Goal: Task Accomplishment & Management: Complete application form

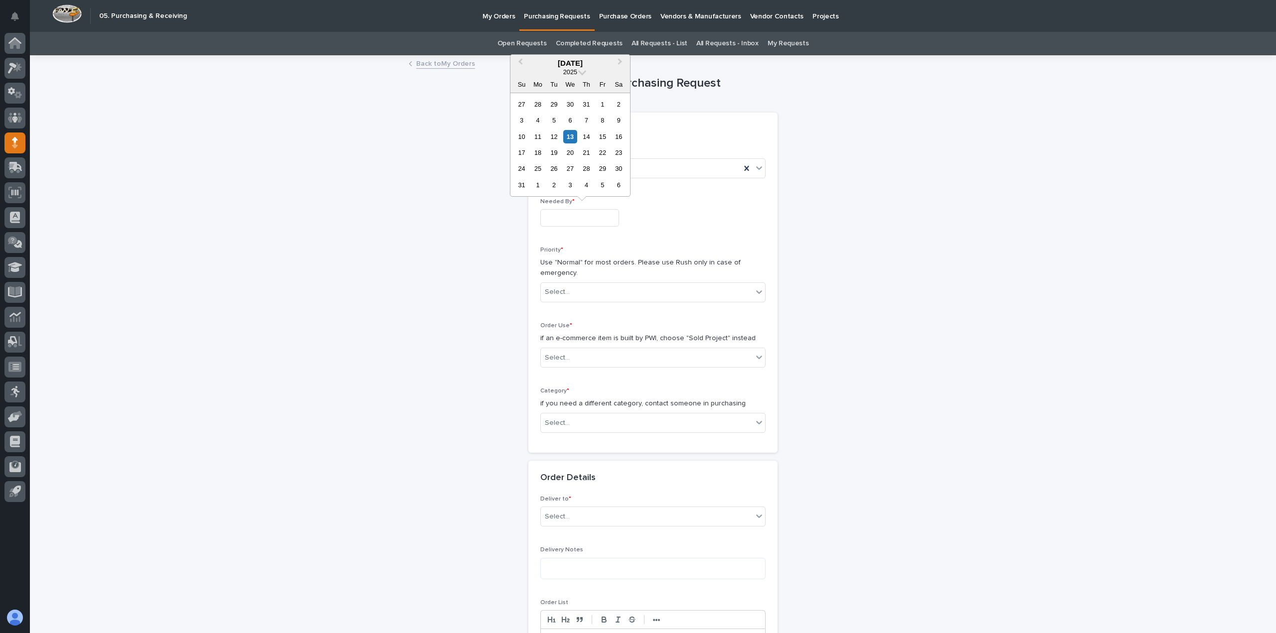
click at [601, 219] on input "text" at bounding box center [579, 217] width 79 height 17
click at [574, 138] on div "13" at bounding box center [569, 136] width 13 height 13
type input "**********"
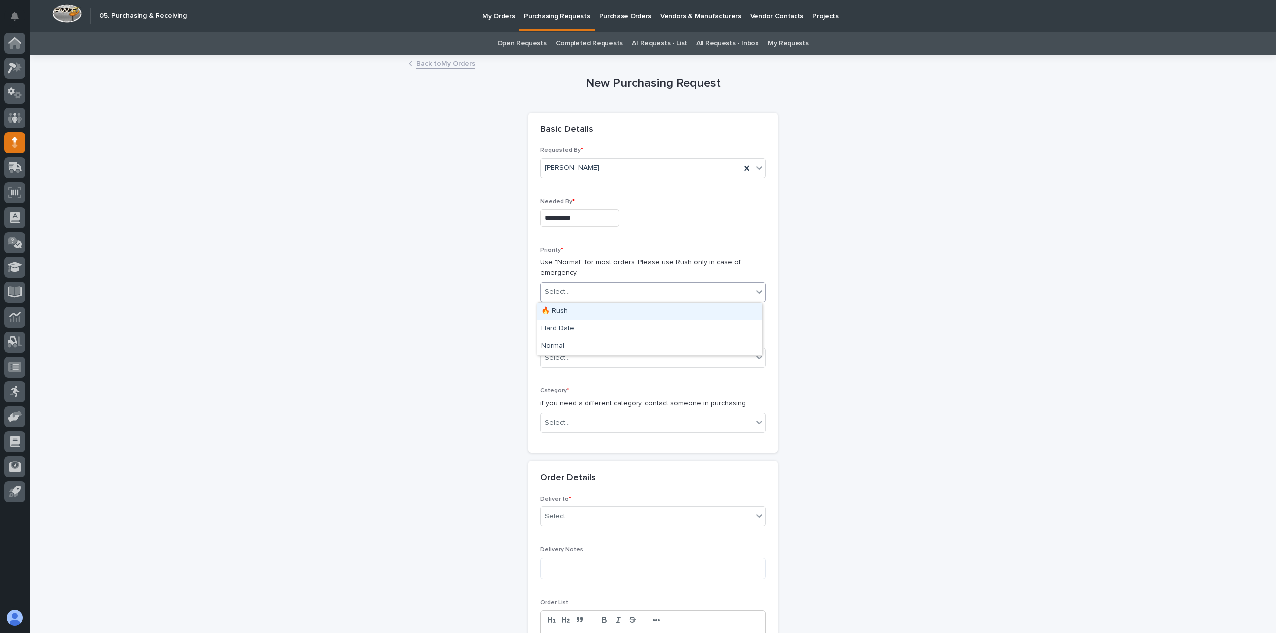
click at [594, 293] on div "Select..." at bounding box center [647, 292] width 212 height 16
click at [577, 311] on div "🔥 Rush" at bounding box center [649, 311] width 224 height 17
click at [588, 358] on div "Select..." at bounding box center [647, 358] width 212 height 16
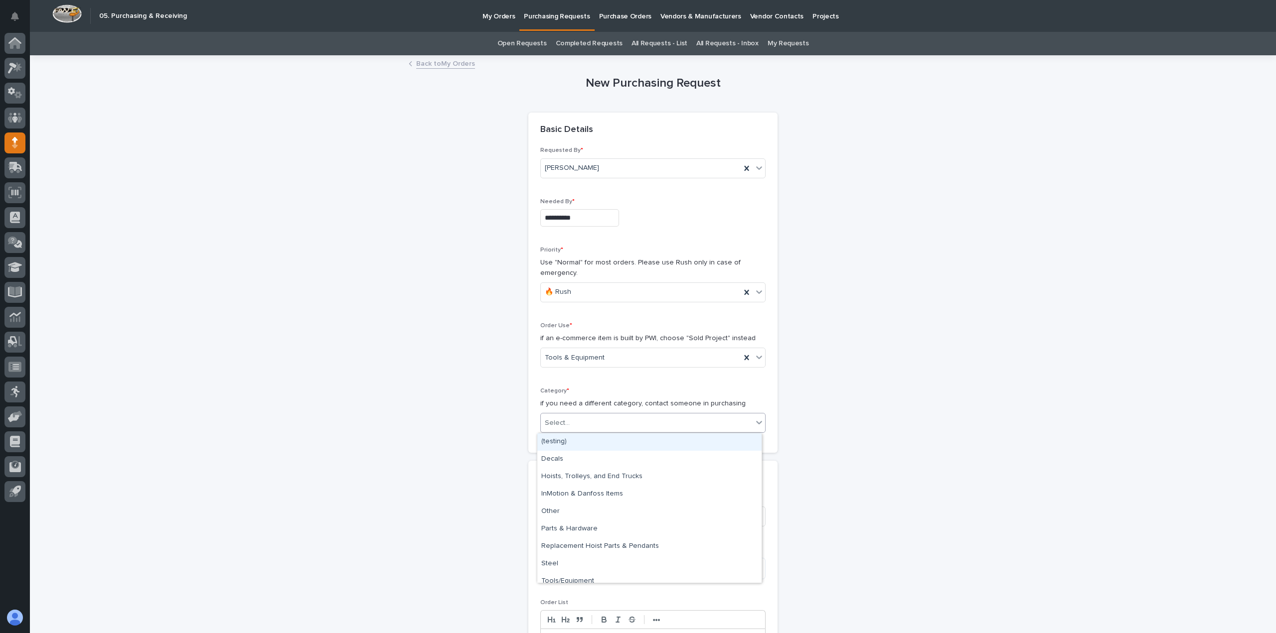
click at [577, 427] on div "Select..." at bounding box center [647, 423] width 212 height 16
click at [562, 576] on div "Tools/Equipment" at bounding box center [649, 581] width 224 height 17
click at [569, 509] on div "Select..." at bounding box center [647, 517] width 212 height 16
click at [569, 536] on div "PWI" at bounding box center [649, 535] width 224 height 17
click at [578, 576] on textarea at bounding box center [652, 568] width 225 height 21
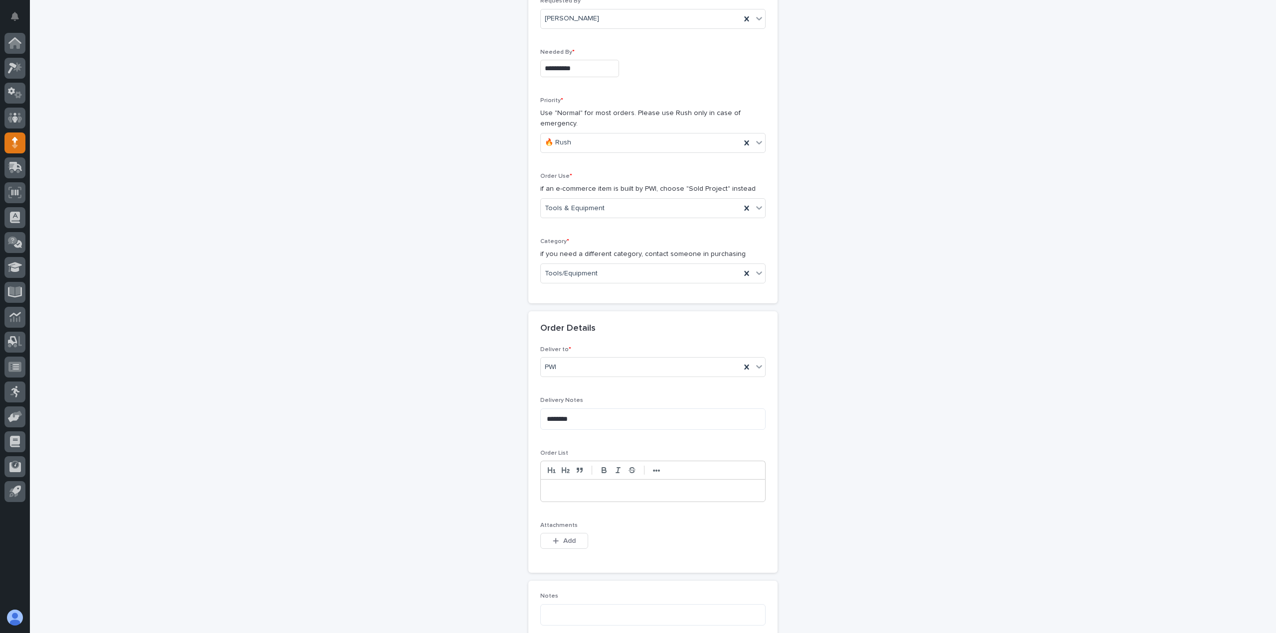
click at [576, 492] on p at bounding box center [652, 491] width 209 height 10
click at [609, 491] on p at bounding box center [652, 496] width 209 height 10
click at [610, 486] on p "**** ********" at bounding box center [652, 486] width 209 height 10
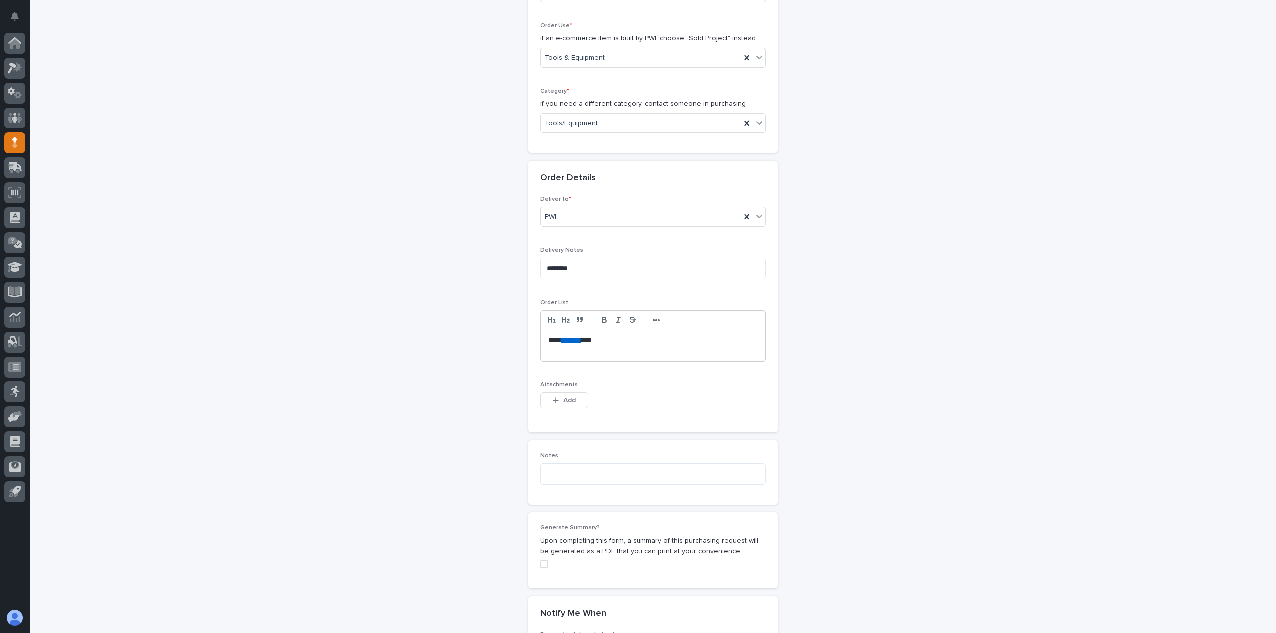
scroll to position [304, 0]
click at [594, 479] on textarea at bounding box center [652, 469] width 225 height 21
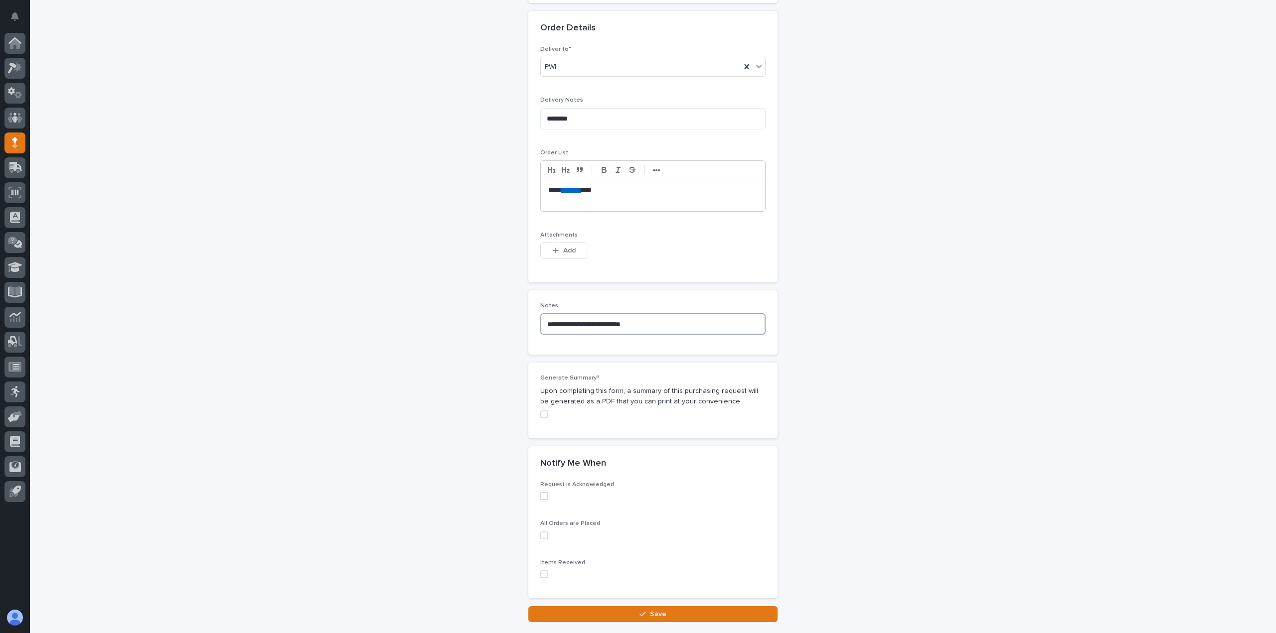
scroll to position [453, 0]
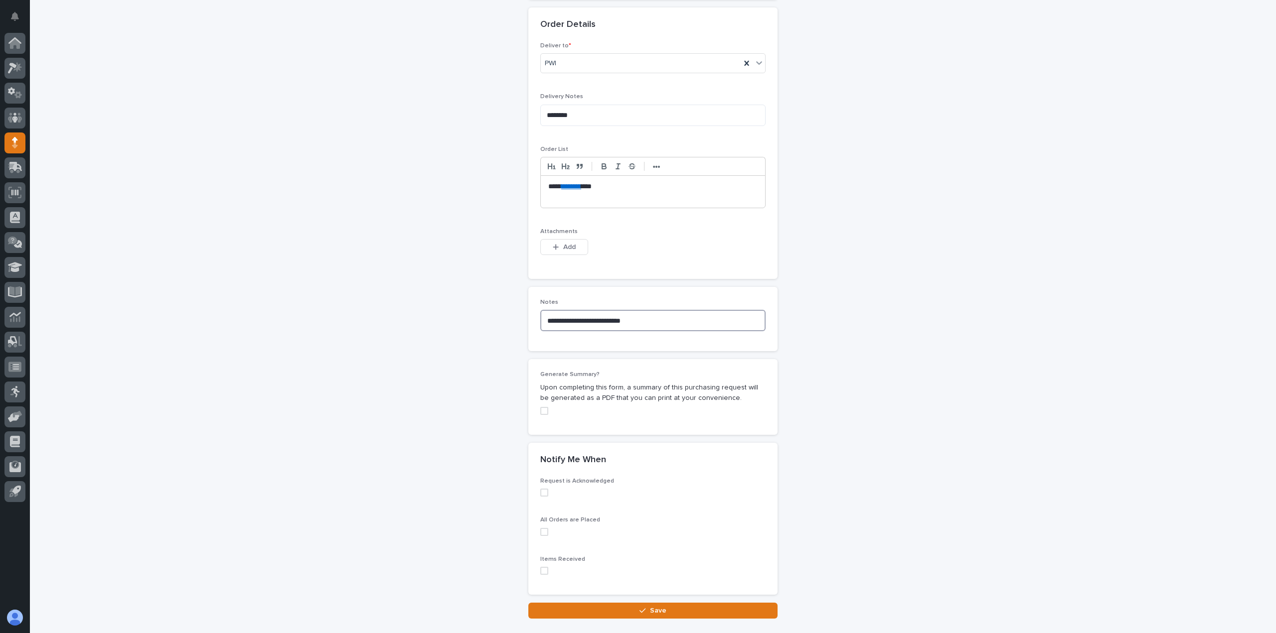
click at [542, 490] on span at bounding box center [544, 493] width 8 height 8
type textarea "**********"
click at [540, 565] on div "Items Received" at bounding box center [652, 569] width 225 height 27
